Goal: Ask a question

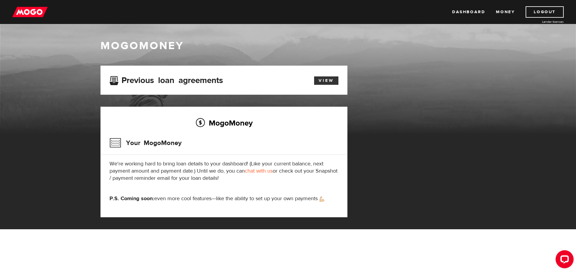
click at [329, 82] on link "View" at bounding box center [326, 80] width 24 height 8
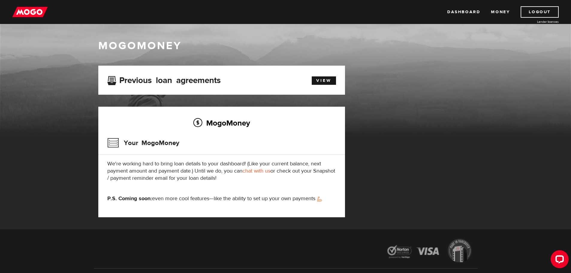
click at [257, 171] on link "chat with us" at bounding box center [257, 171] width 28 height 7
drag, startPoint x: 245, startPoint y: 179, endPoint x: 107, endPoint y: 162, distance: 139.0
click at [107, 162] on p "We're working hard to bring loan details to your dashboard! (Like your current …" at bounding box center [221, 171] width 229 height 22
copy p "We're working hard to bring loan details to your dashboard! (Like your current …"
click at [462, 13] on link "Dashboard" at bounding box center [463, 11] width 33 height 11
